Goal: Task Accomplishment & Management: Manage account settings

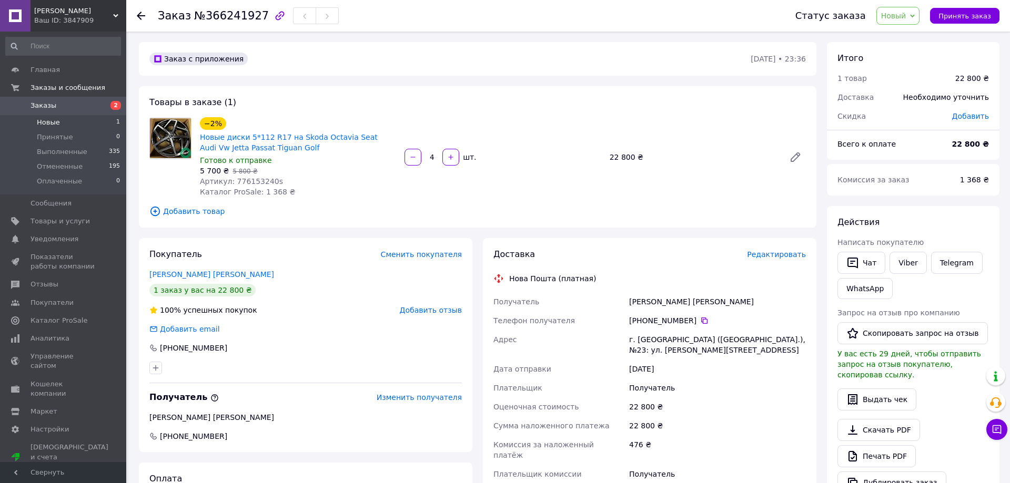
click at [60, 121] on li "Новые 1" at bounding box center [63, 122] width 126 height 15
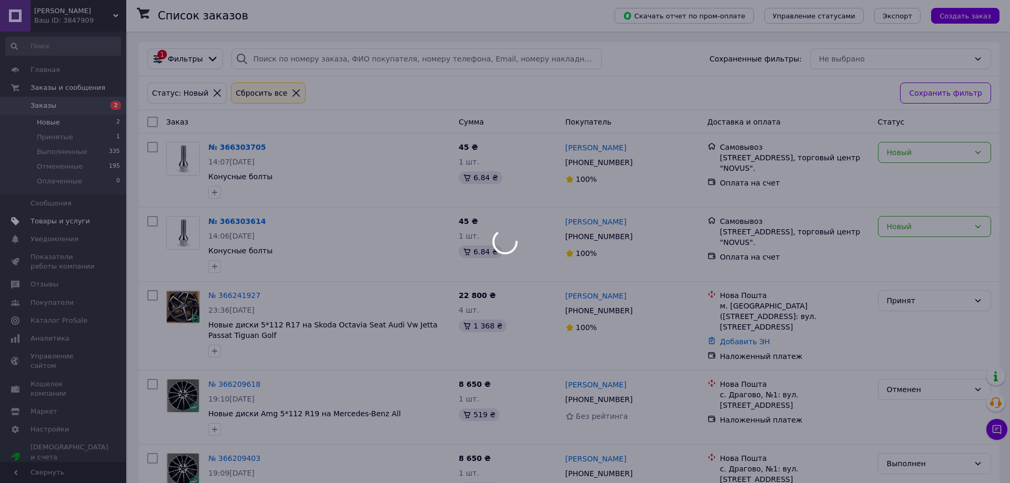
click at [54, 224] on span "Товары и услуги" at bounding box center [60, 221] width 59 height 9
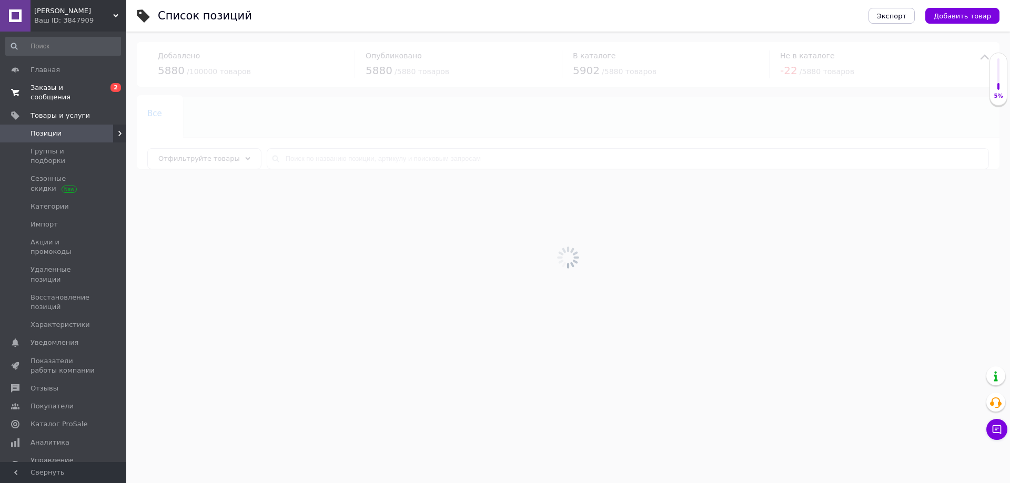
click at [62, 92] on span "Заказы и сообщения" at bounding box center [64, 92] width 67 height 19
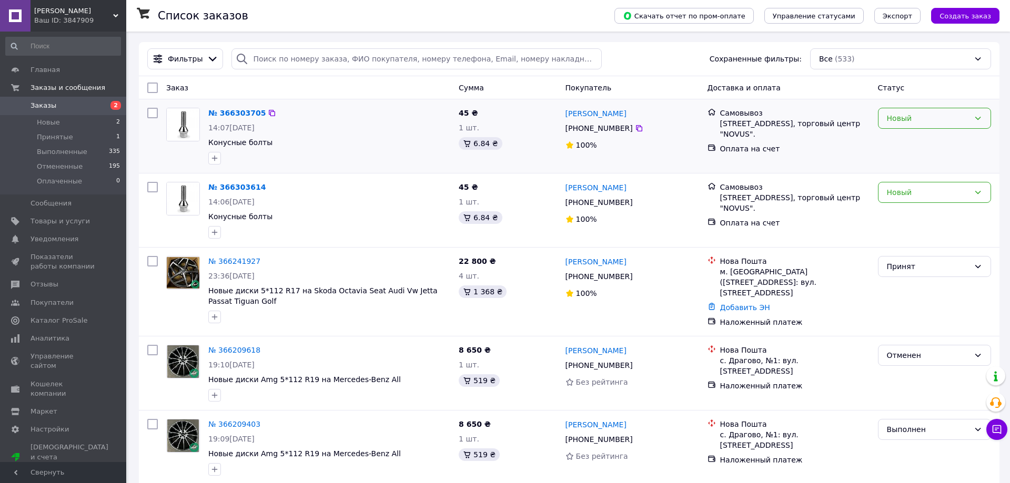
click at [940, 117] on div "Новый" at bounding box center [928, 119] width 83 height 12
click at [917, 138] on li "Принят" at bounding box center [934, 141] width 112 height 19
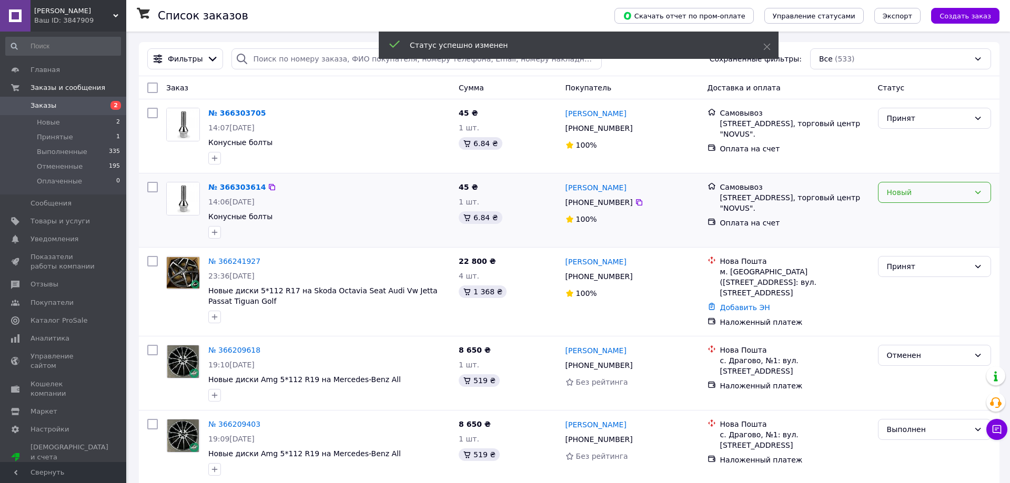
click at [921, 196] on div "Новый" at bounding box center [928, 193] width 83 height 12
click at [916, 216] on li "Принят" at bounding box center [934, 215] width 112 height 19
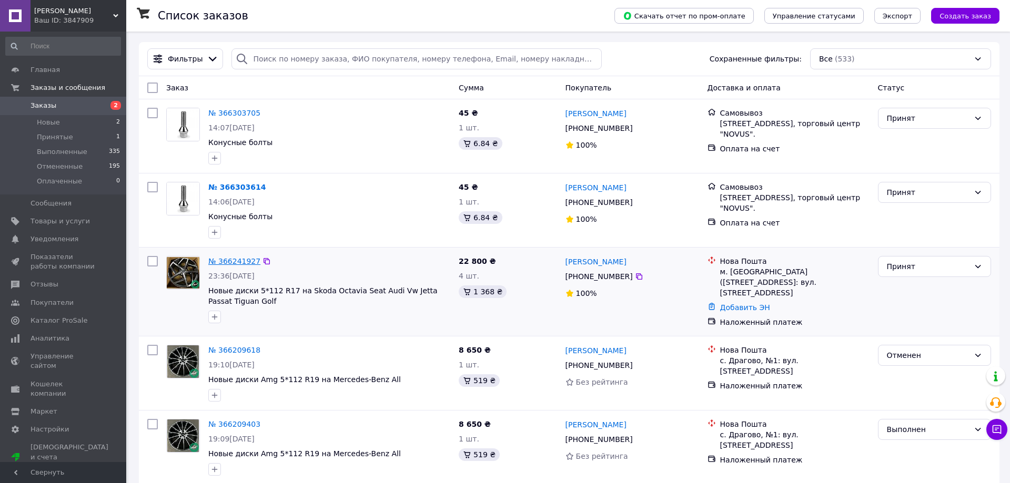
click at [244, 265] on link "№ 366241927" at bounding box center [234, 261] width 52 height 8
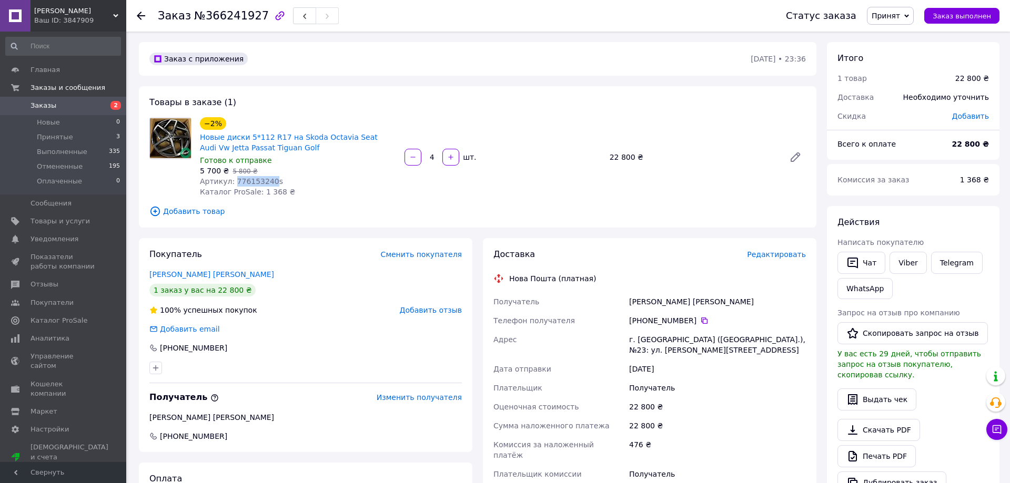
drag, startPoint x: 232, startPoint y: 182, endPoint x: 266, endPoint y: 178, distance: 33.9
click at [266, 178] on span "Артикул: 776153240s" at bounding box center [241, 181] width 83 height 8
copy span "776153240"
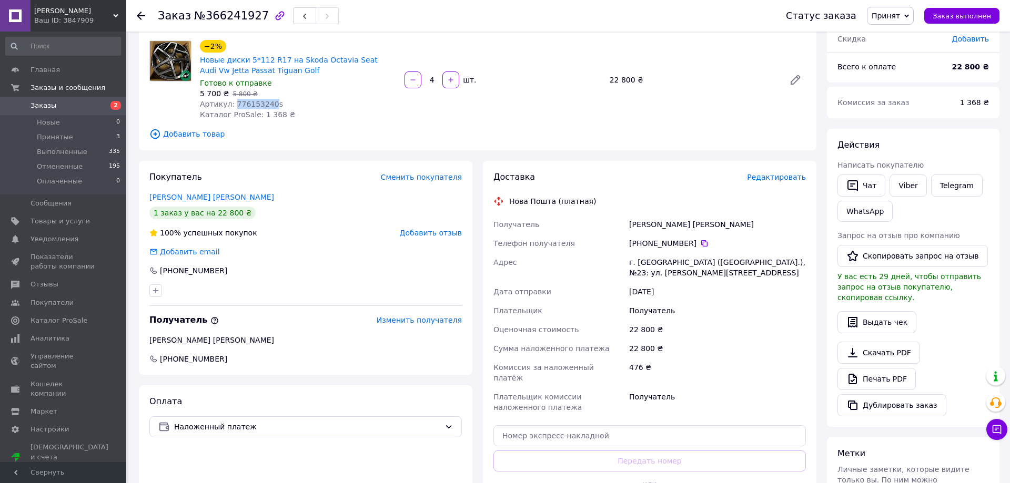
scroll to position [125, 0]
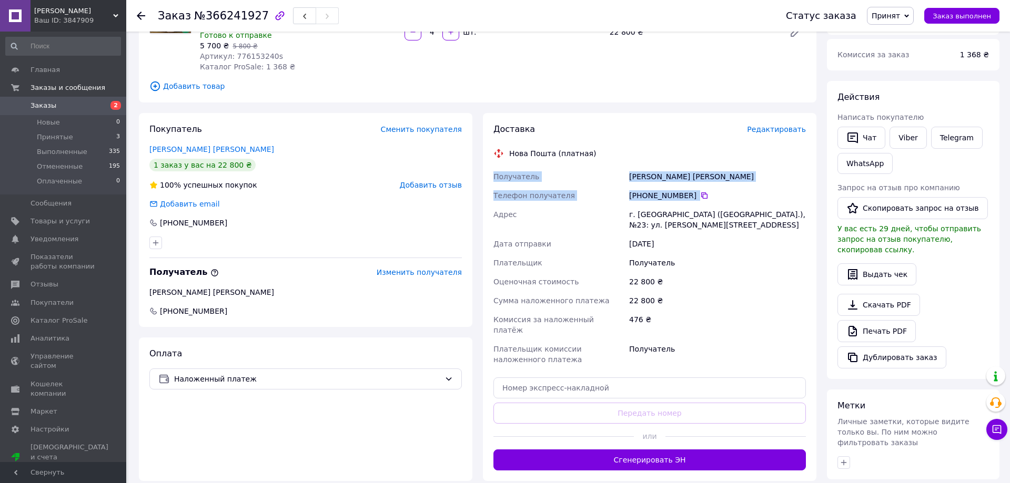
drag, startPoint x: 654, startPoint y: 226, endPoint x: 488, endPoint y: 178, distance: 173.0
click at [488, 178] on div "Доставка Редактировать Нова Пошта (платная) Получатель [PERSON_NAME] Вікторія Т…" at bounding box center [649, 297] width 333 height 368
copy div "Получатель [PERSON_NAME] [PERSON_NAME] Телефон получателя [PHONE_NUMBER]"
click at [54, 340] on span "Аналитика" at bounding box center [50, 338] width 39 height 9
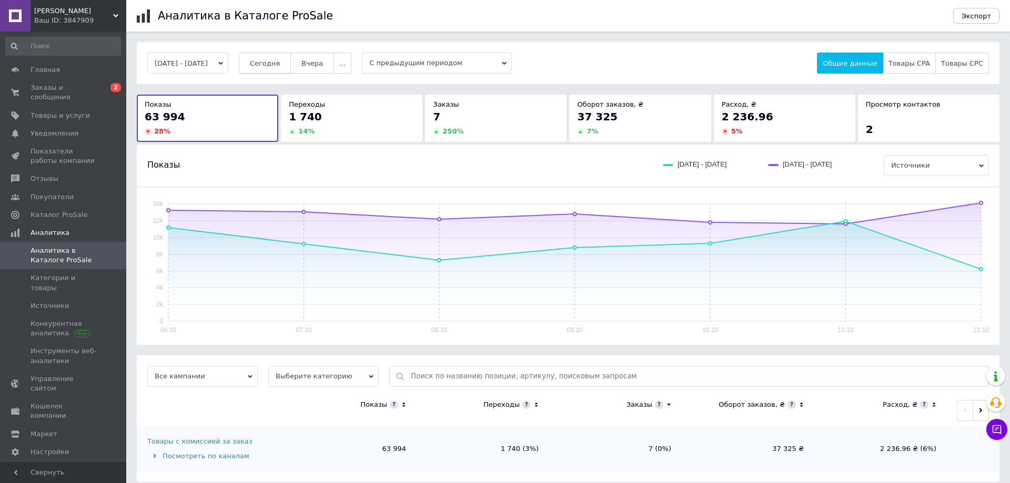
click at [280, 62] on span "Сегодня" at bounding box center [265, 63] width 30 height 8
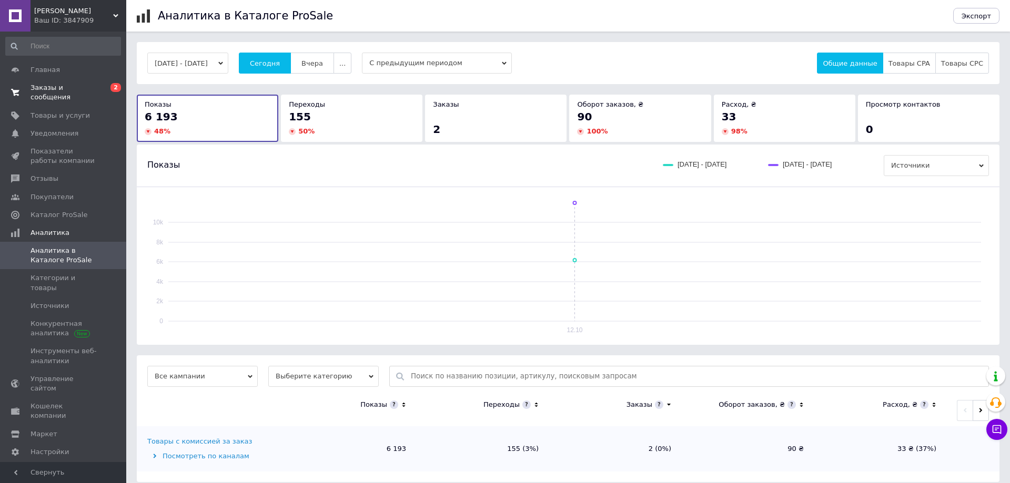
click at [67, 89] on span "Заказы и сообщения" at bounding box center [64, 92] width 67 height 19
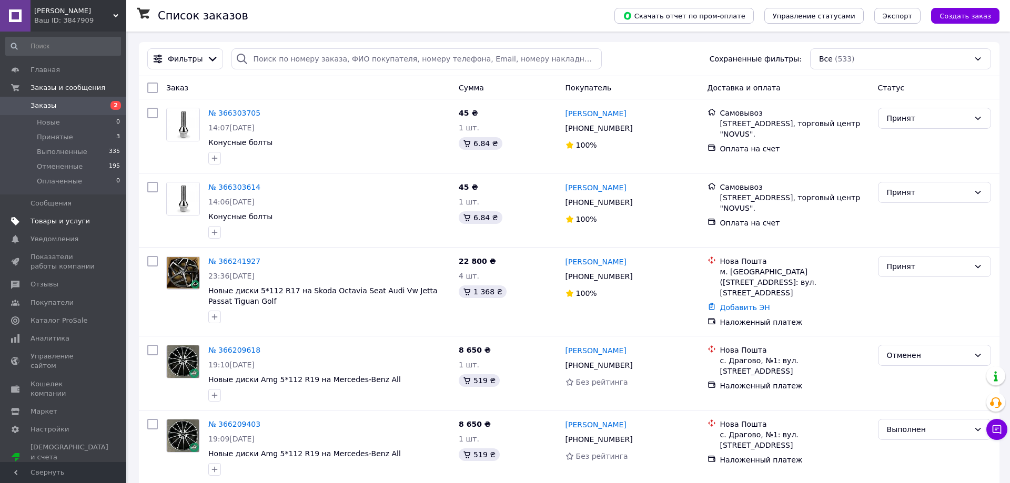
click at [70, 220] on span "Товары и услуги" at bounding box center [60, 221] width 59 height 9
